Goal: Task Accomplishment & Management: Use online tool/utility

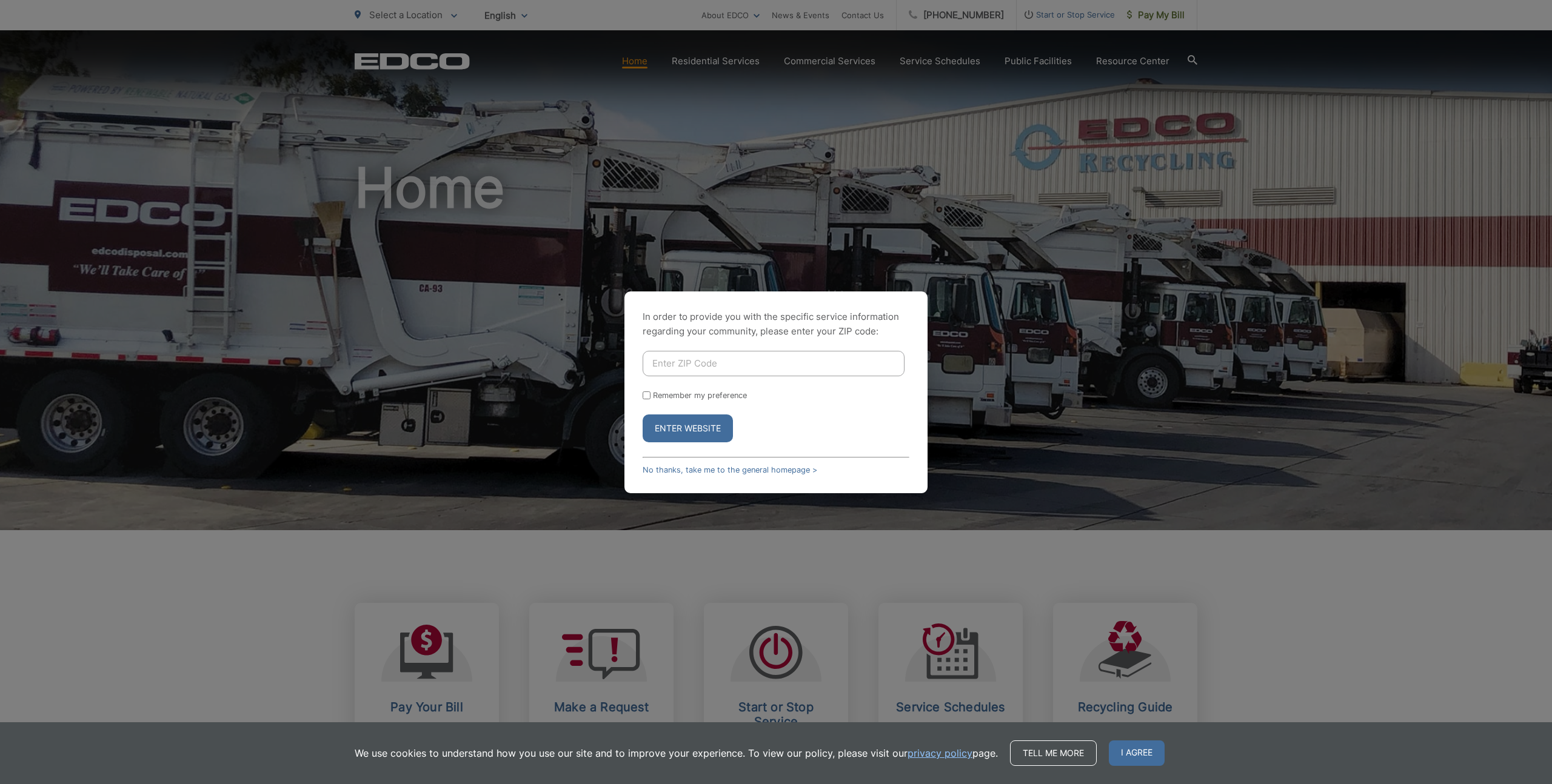
click at [733, 345] on div "In order to provide you with the specific service information regarding your co…" at bounding box center [775, 392] width 303 height 202
click at [733, 467] on link "No thanks, take me to the general homepage >" at bounding box center [730, 470] width 175 height 9
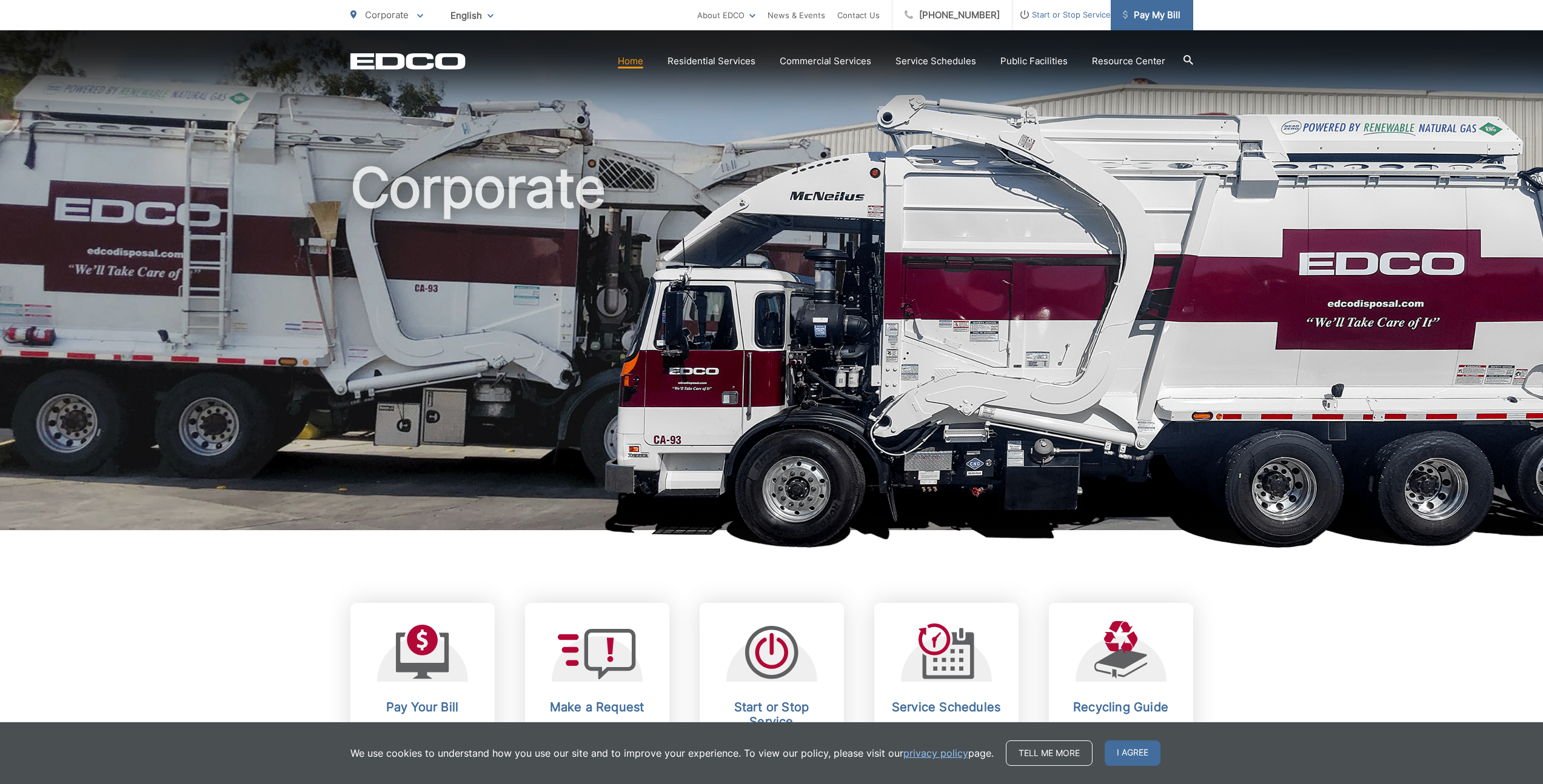
click at [1165, 15] on span "Pay My Bill" at bounding box center [1152, 16] width 58 height 15
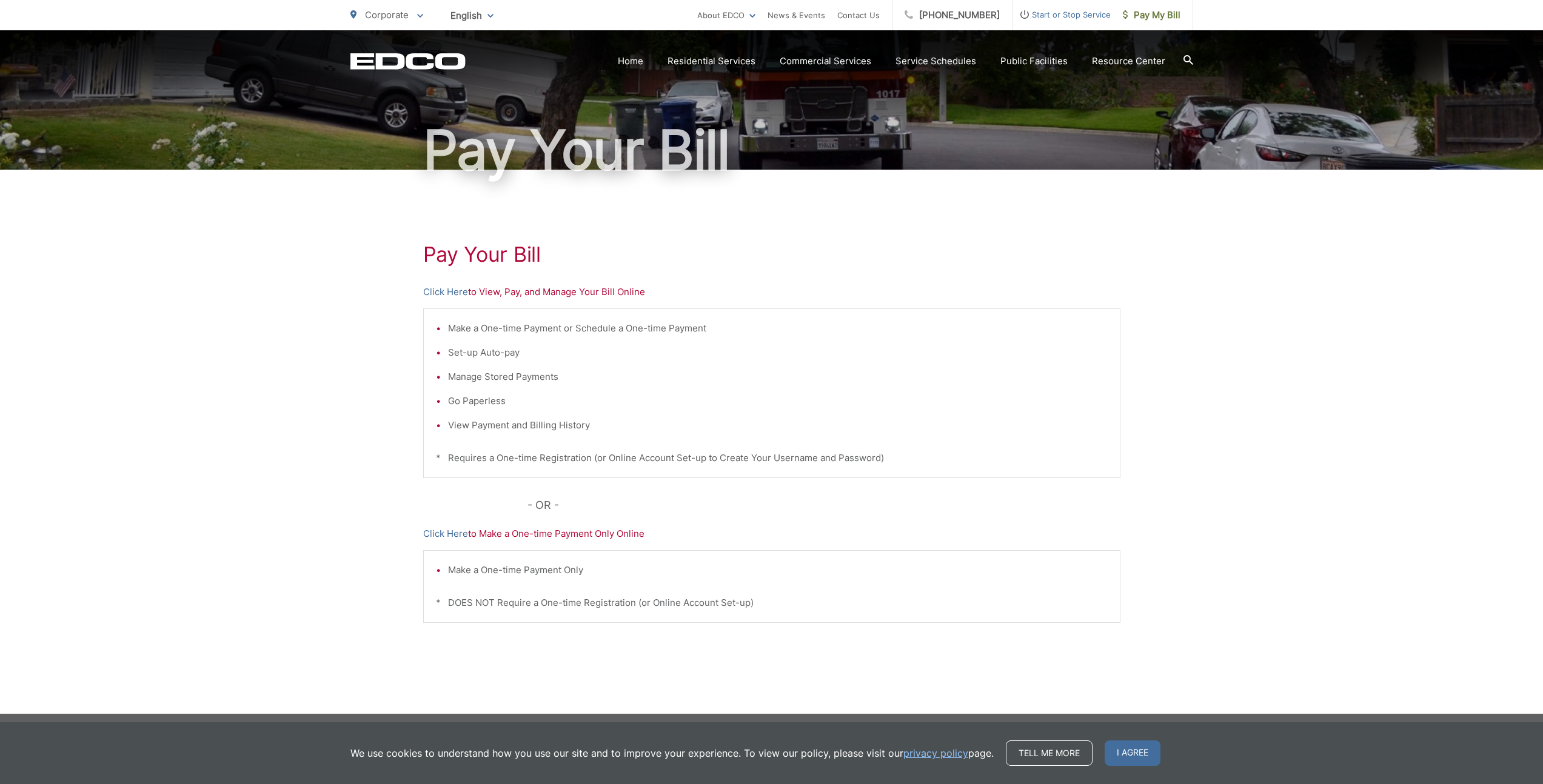
scroll to position [78, 0]
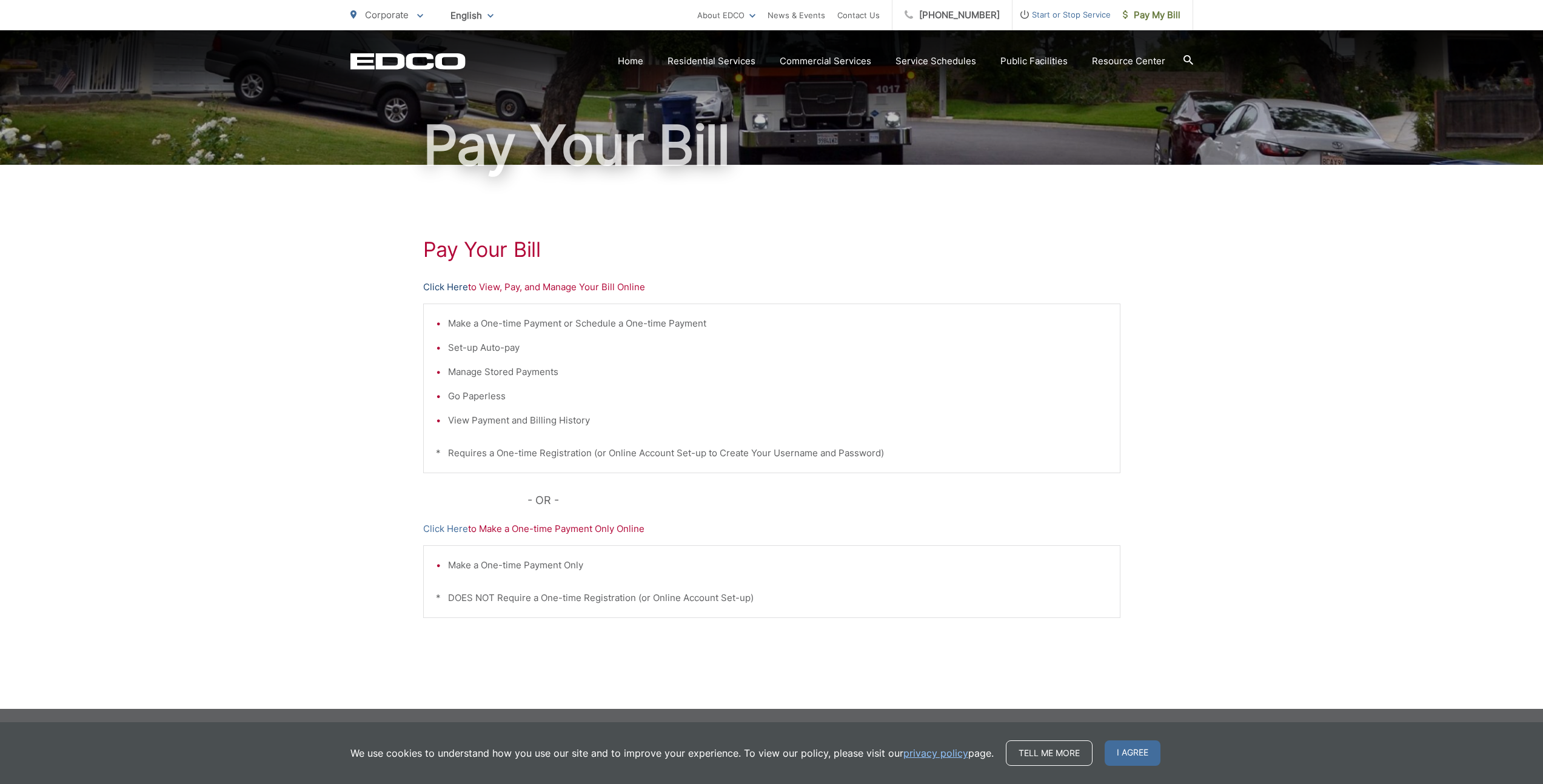
click at [443, 291] on link "Click Here" at bounding box center [446, 288] width 45 height 15
